Goal: Entertainment & Leisure: Consume media (video, audio)

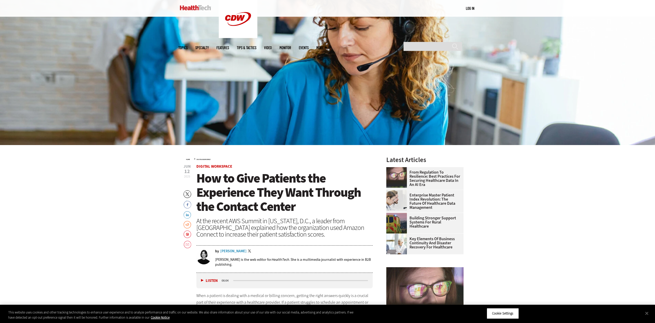
scroll to position [191, 0]
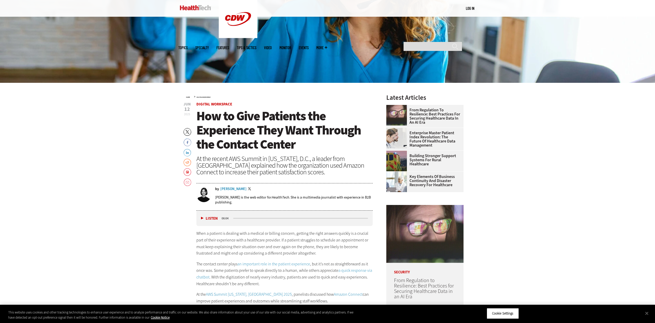
click at [202, 218] on button "Listen" at bounding box center [209, 219] width 17 height 4
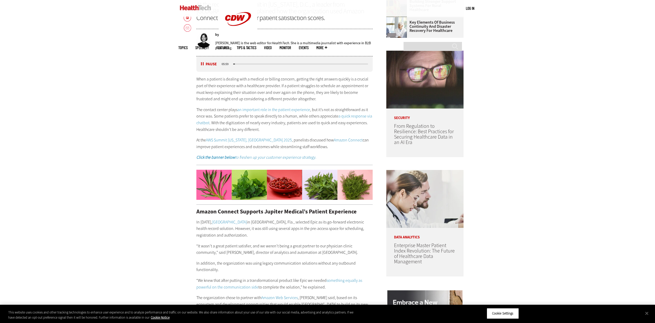
scroll to position [268, 0]
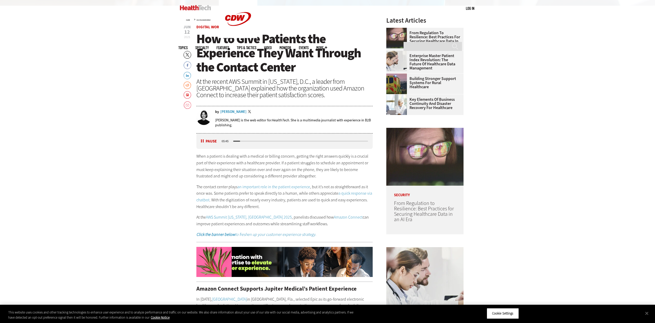
click at [203, 141] on button "Pause" at bounding box center [209, 142] width 16 height 4
click at [203, 140] on button "Listen" at bounding box center [209, 142] width 17 height 4
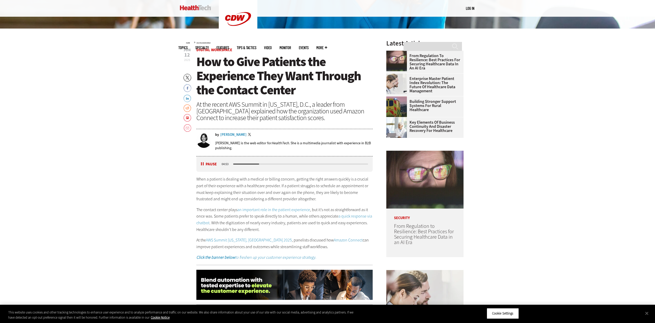
scroll to position [243, 0]
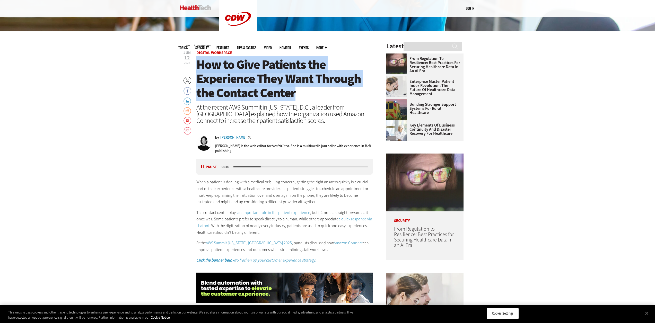
drag, startPoint x: 197, startPoint y: 65, endPoint x: 296, endPoint y: 98, distance: 104.0
click at [296, 98] on h1 "How to Give Patients the Experience They Want Through the Contact Center" at bounding box center [284, 79] width 177 height 42
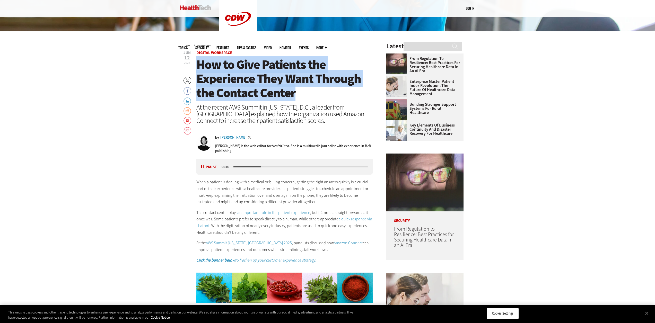
copy span "How to Give Patients the Experience They Want Through the Contact Center"
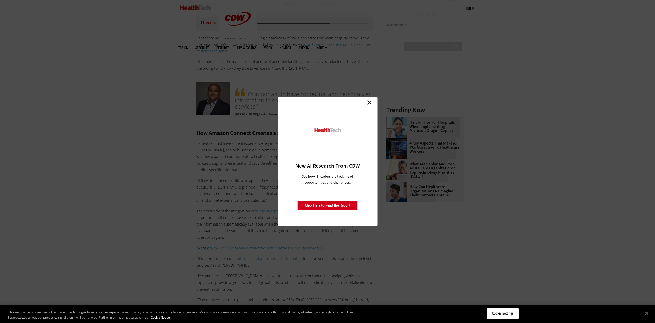
scroll to position [757, 0]
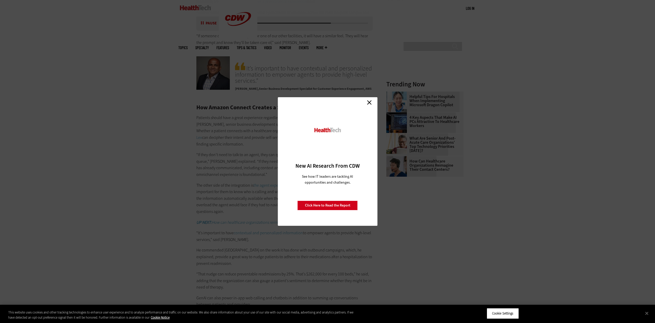
click at [368, 101] on link "Close" at bounding box center [370, 103] width 8 height 8
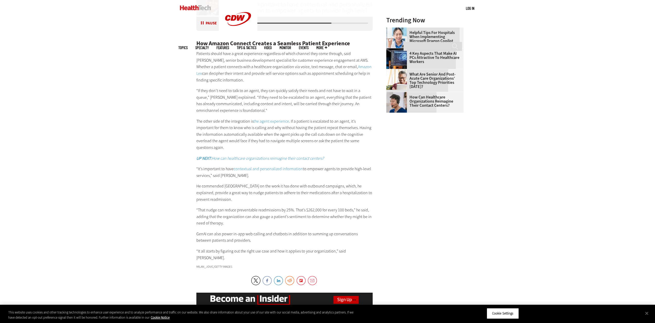
scroll to position [835, 0]
